Goal: Task Accomplishment & Management: Use online tool/utility

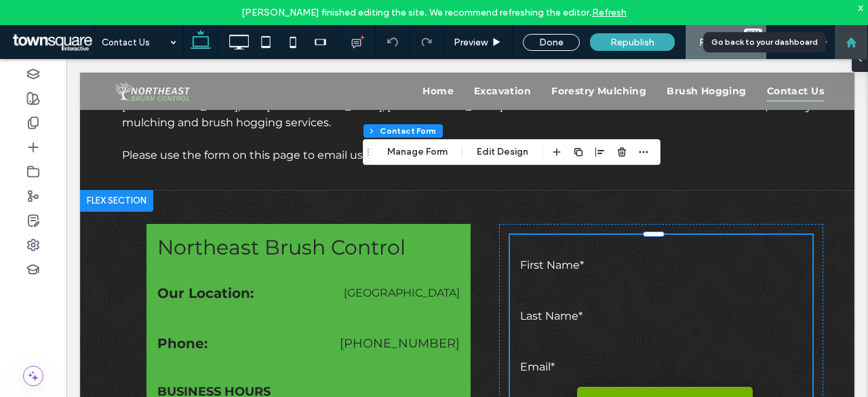
click at [856, 37] on icon at bounding box center [852, 43] width 12 height 12
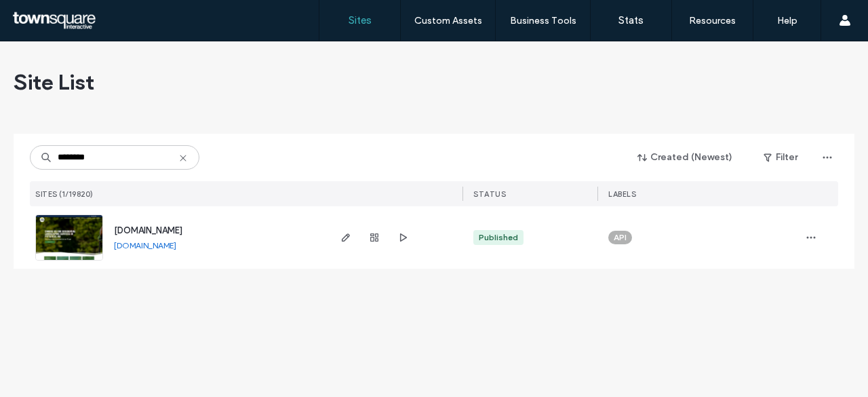
type input "********"
click at [173, 232] on span "[DOMAIN_NAME]" at bounding box center [148, 230] width 69 height 10
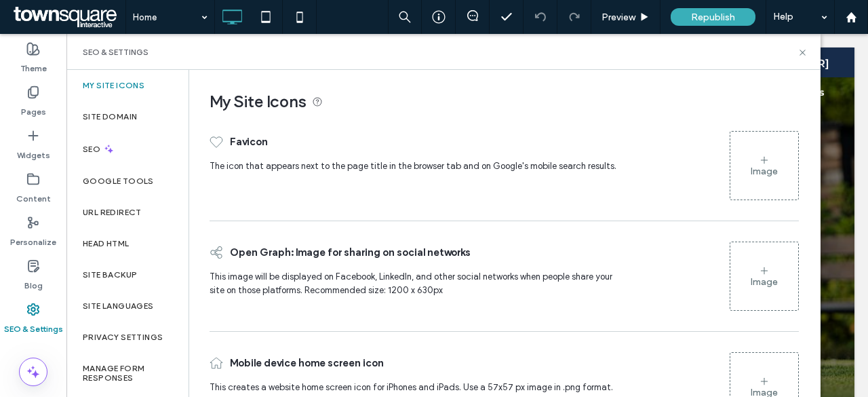
click at [759, 162] on icon at bounding box center [764, 160] width 11 height 11
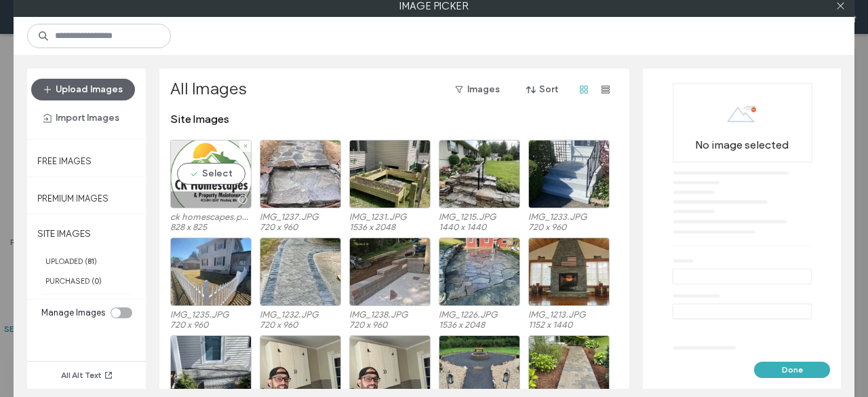
click at [217, 175] on div "Select" at bounding box center [210, 174] width 81 height 69
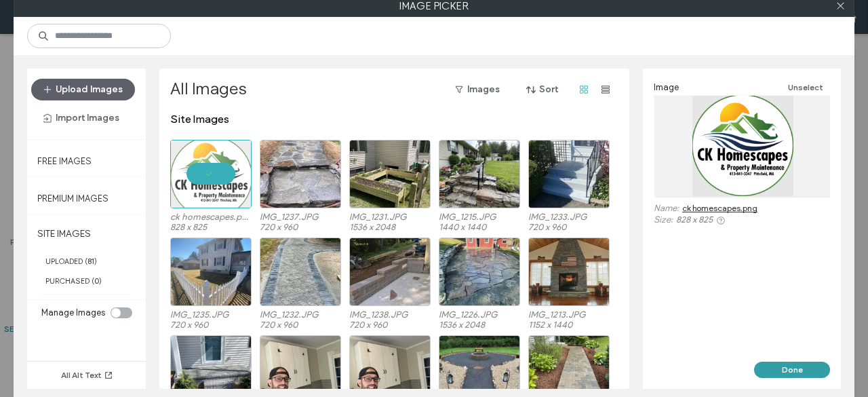
click at [798, 368] on button "Done" at bounding box center [792, 370] width 76 height 16
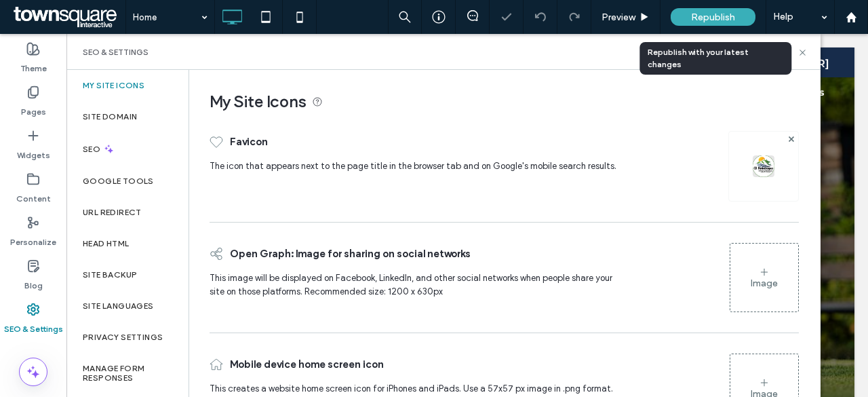
click at [714, 16] on span "Republish" at bounding box center [713, 18] width 44 height 12
